Goal: Navigation & Orientation: Find specific page/section

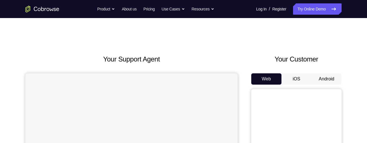
click at [329, 81] on button "Android" at bounding box center [326, 78] width 30 height 11
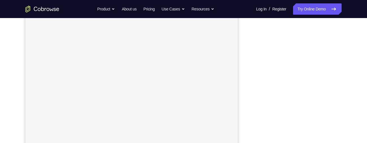
scroll to position [64, 0]
